Goal: Information Seeking & Learning: Learn about a topic

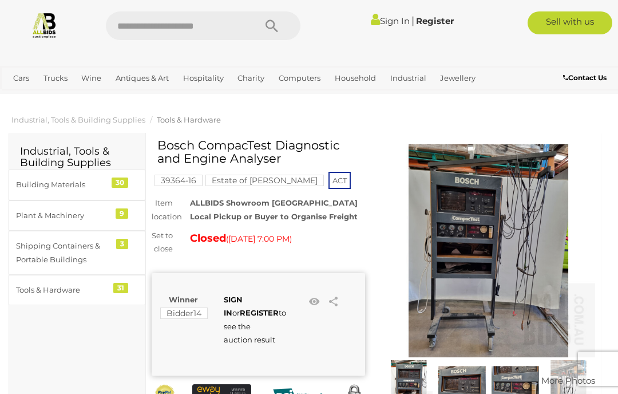
click at [527, 265] on img at bounding box center [488, 250] width 213 height 213
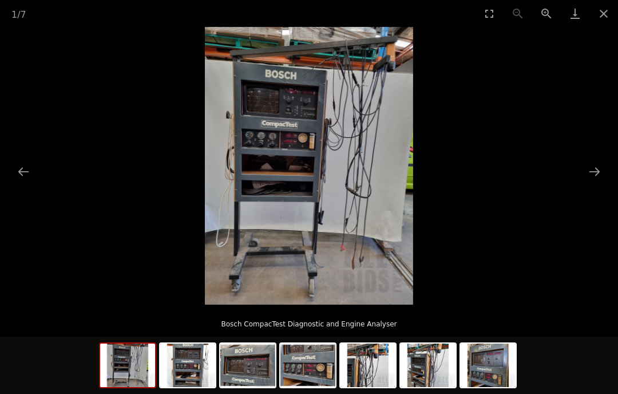
click at [581, 178] on picture at bounding box center [309, 165] width 618 height 277
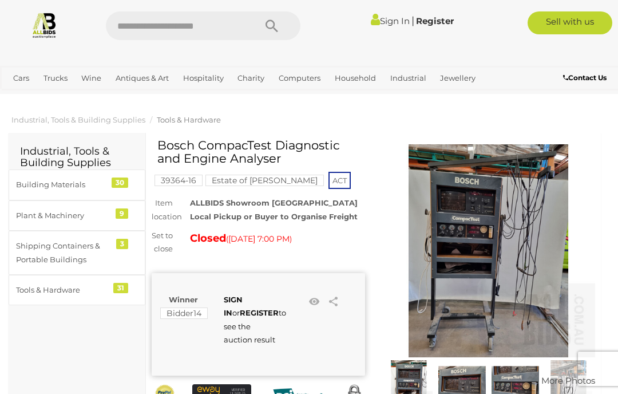
click at [586, 178] on img at bounding box center [488, 250] width 213 height 213
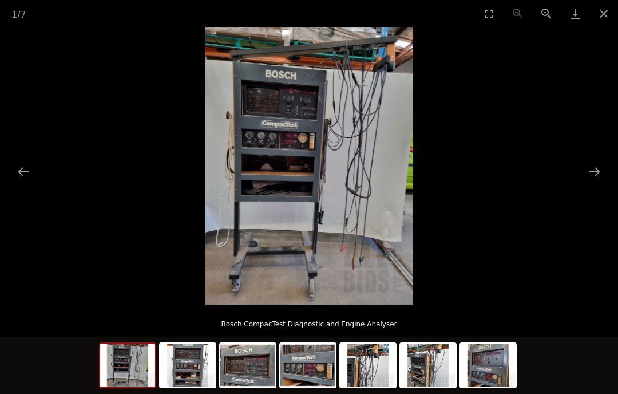
click at [582, 181] on button "Next slide" at bounding box center [594, 171] width 24 height 22
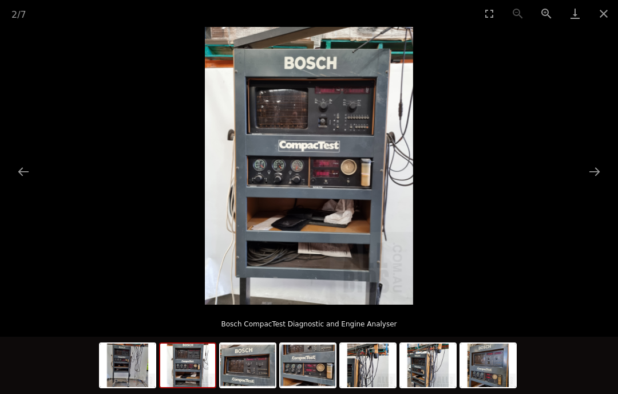
click at [584, 179] on button "Next slide" at bounding box center [594, 171] width 24 height 22
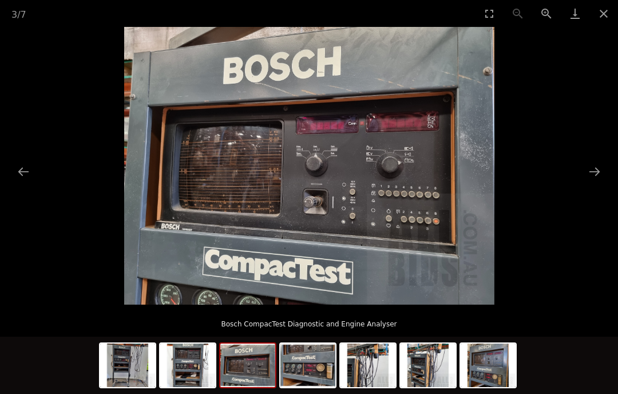
click at [587, 176] on button "Next slide" at bounding box center [594, 171] width 24 height 22
